Goal: Obtain resource: Obtain resource

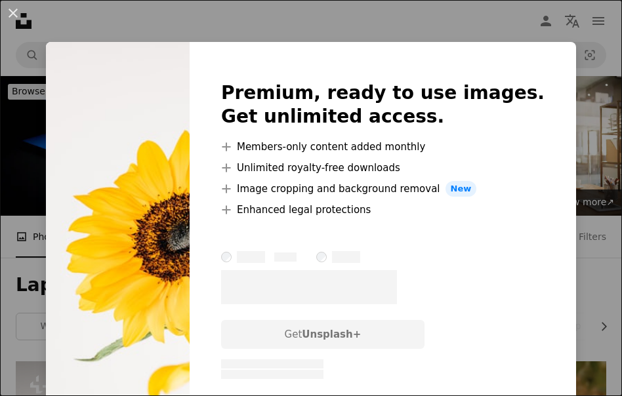
scroll to position [131, 0]
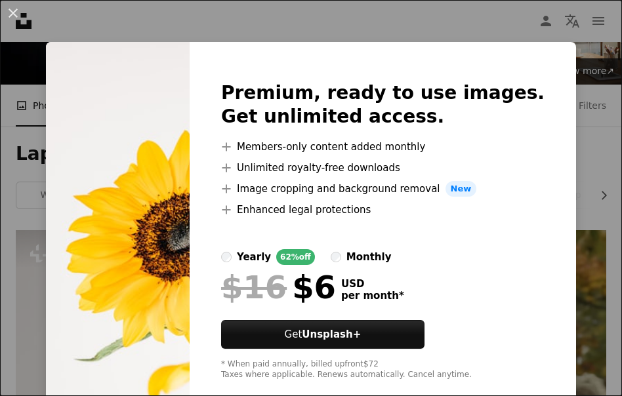
click at [330, 30] on div "An X shape Premium, ready to use images. Get unlimited access. A plus sign Memb…" at bounding box center [311, 198] width 622 height 396
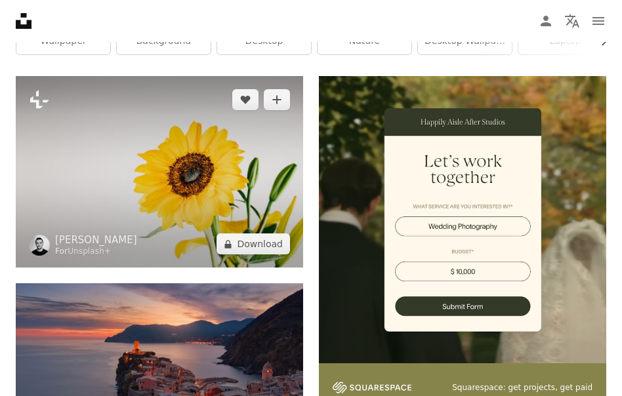
scroll to position [290, 0]
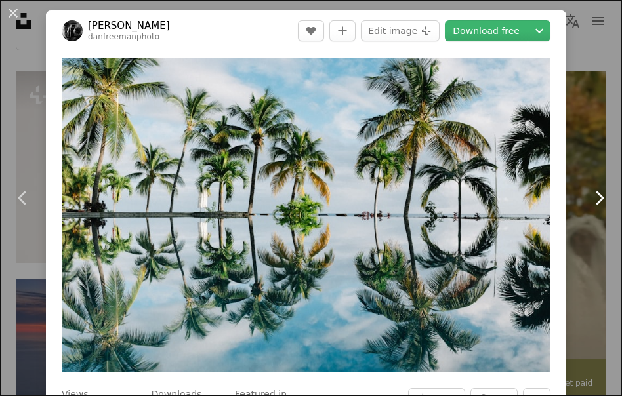
click at [584, 238] on link "Chevron right" at bounding box center [599, 198] width 46 height 126
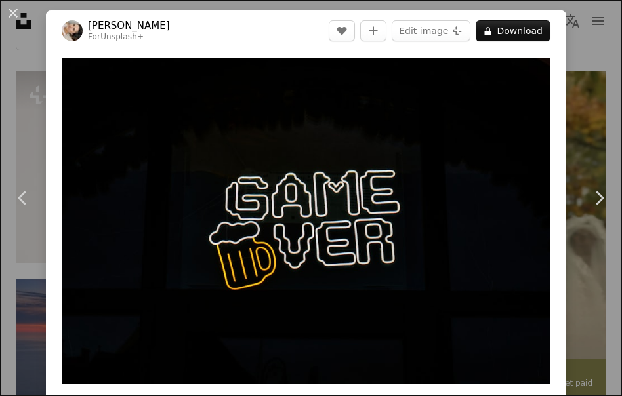
click at [12, 15] on button "An X shape" at bounding box center [13, 13] width 16 height 16
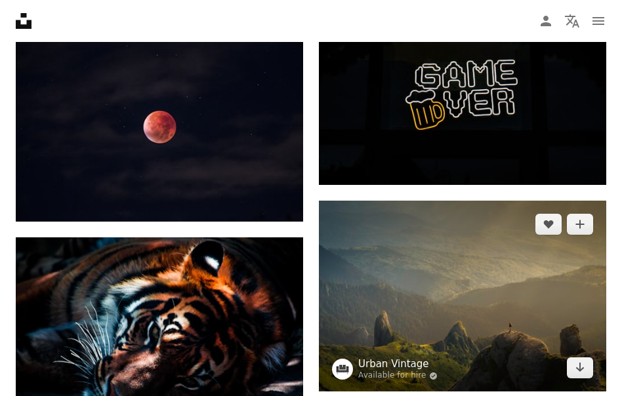
scroll to position [1183, 0]
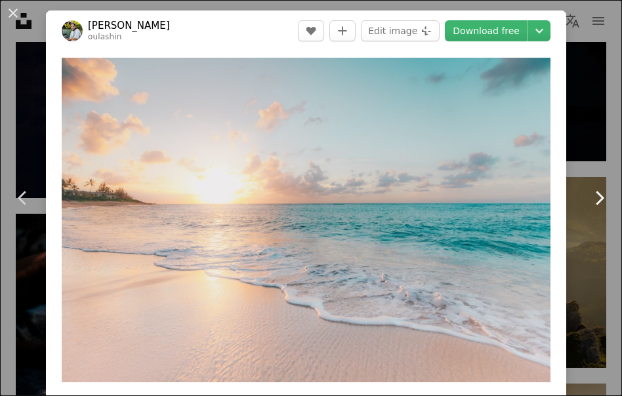
click at [582, 241] on link "Chevron right" at bounding box center [599, 198] width 46 height 126
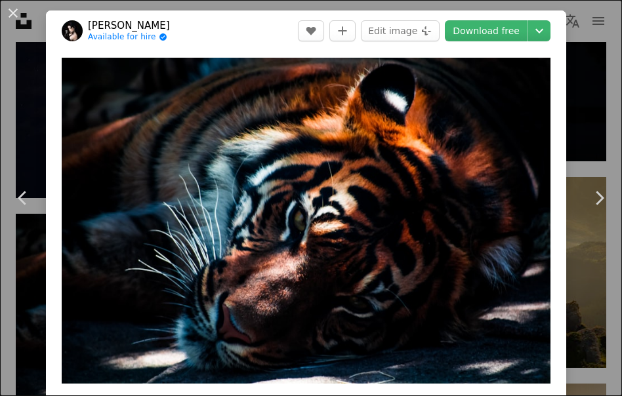
click at [14, 20] on button "An X shape" at bounding box center [13, 13] width 16 height 16
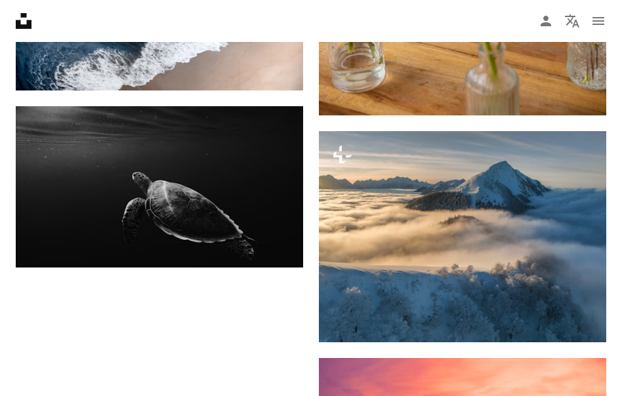
scroll to position [2297, 0]
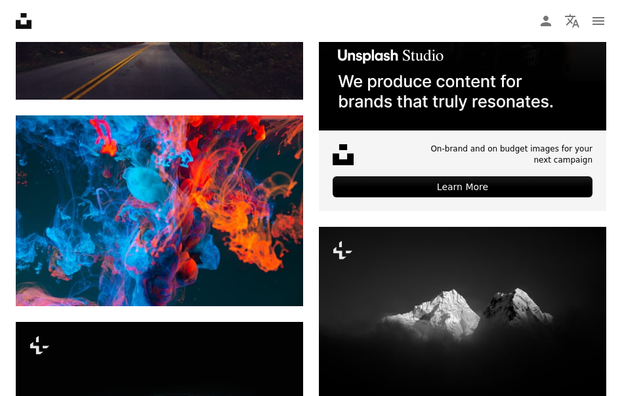
scroll to position [6545, 0]
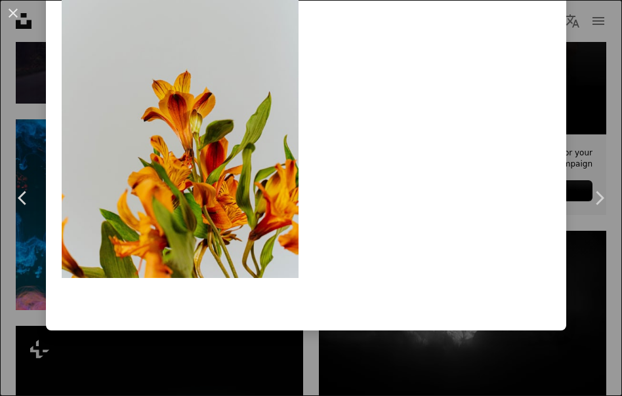
scroll to position [7647, 0]
click at [10, 9] on button "An X shape" at bounding box center [13, 13] width 16 height 16
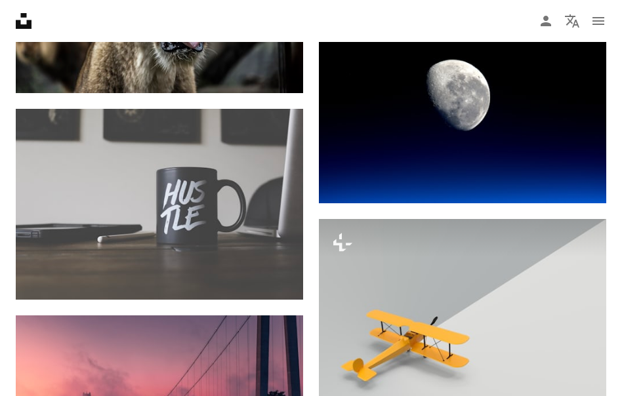
scroll to position [7791, 0]
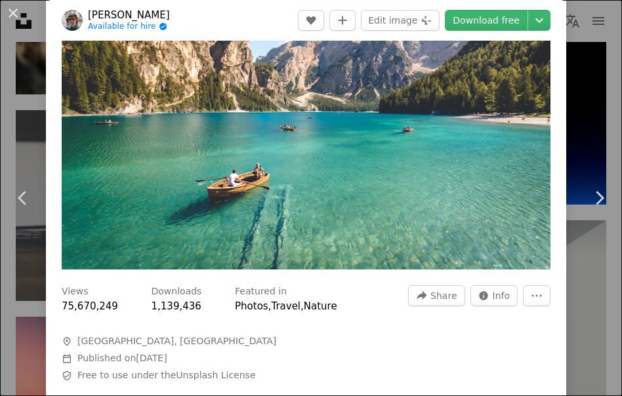
scroll to position [157, 0]
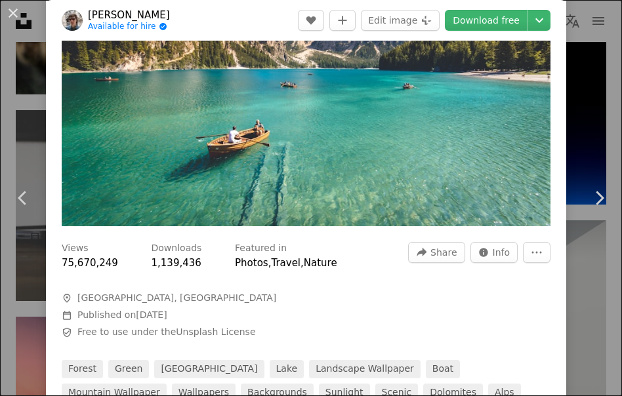
click at [508, 319] on div "Views 75,670,249 Downloads 1,139,436 Featured in Photos , Travel , Nature A for…" at bounding box center [306, 341] width 520 height 216
click at [260, 322] on span "Calendar outlined Published on [DATE]" at bounding box center [258, 315] width 393 height 13
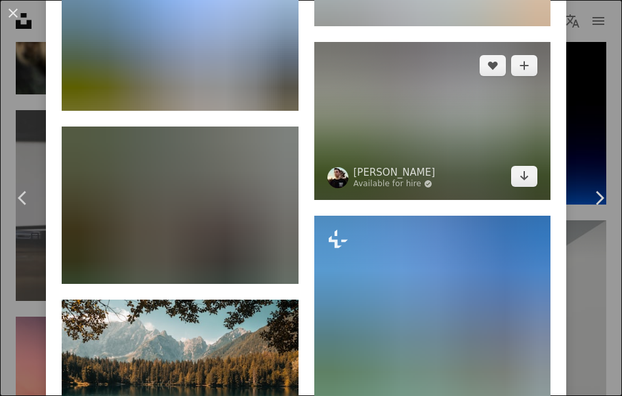
scroll to position [6071, 0]
